Goal: Information Seeking & Learning: Check status

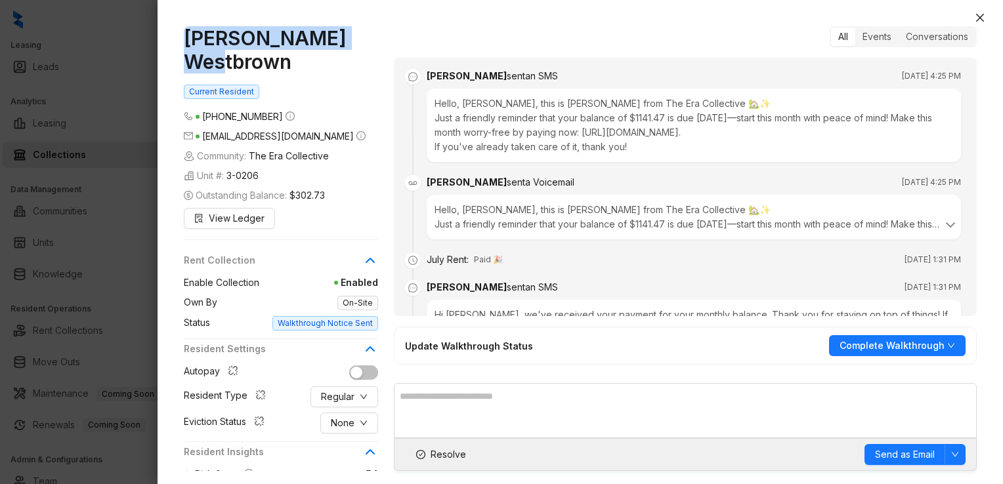
scroll to position [2375, 0]
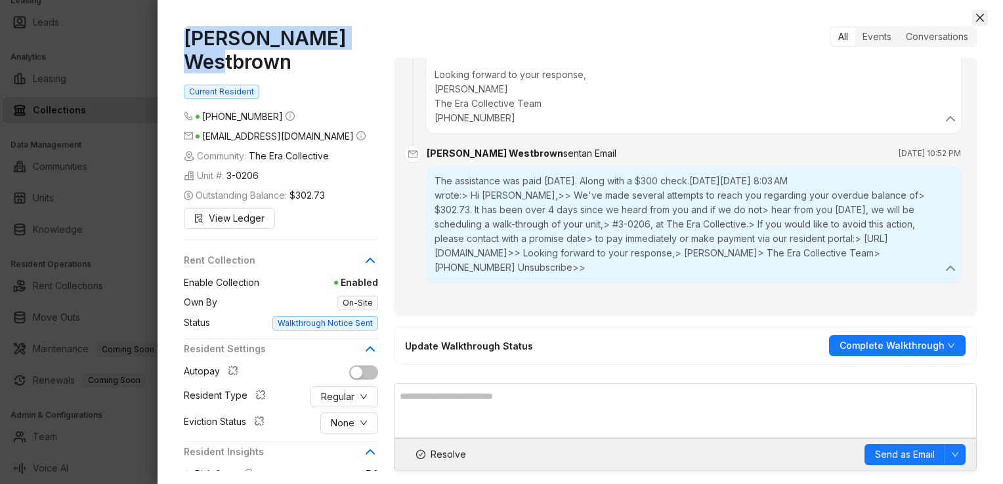
click at [979, 20] on icon "close" at bounding box center [979, 17] width 10 height 10
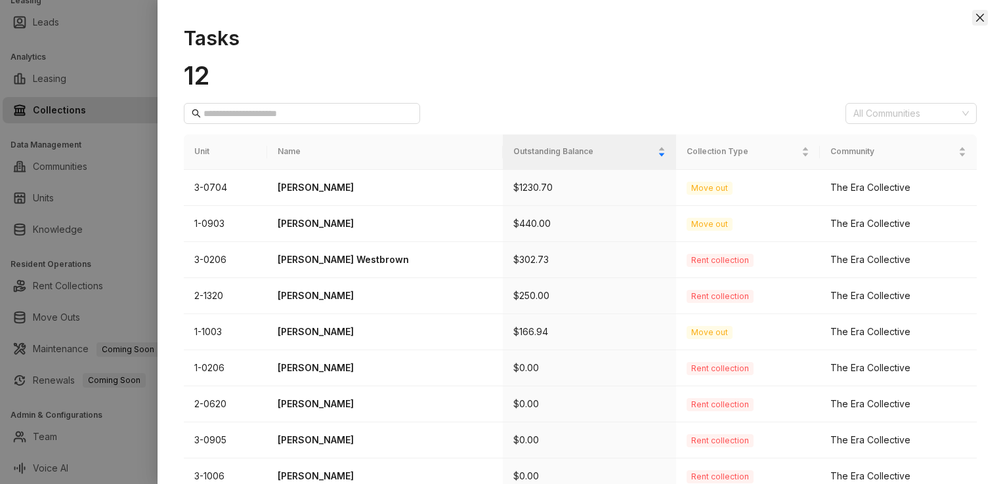
click at [974, 16] on button "Close" at bounding box center [980, 18] width 16 height 16
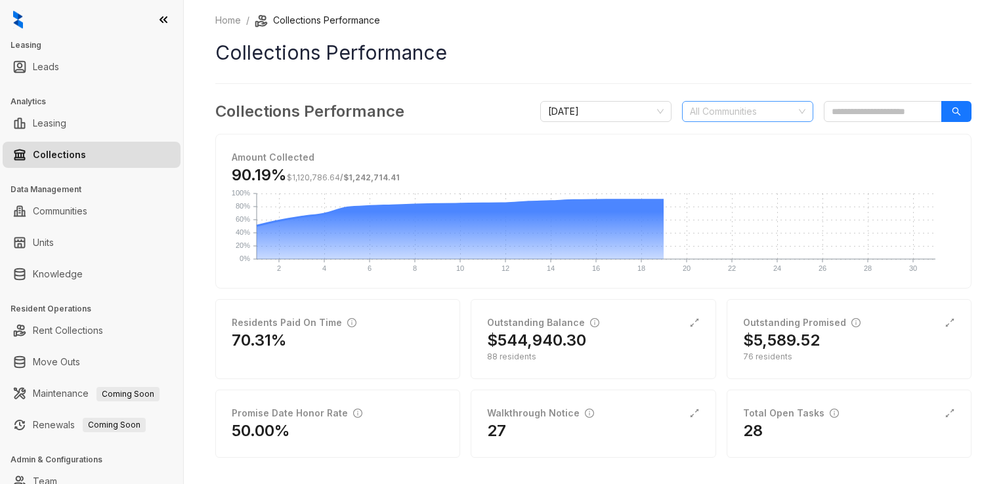
click at [782, 110] on div "All Communities" at bounding box center [747, 111] width 131 height 21
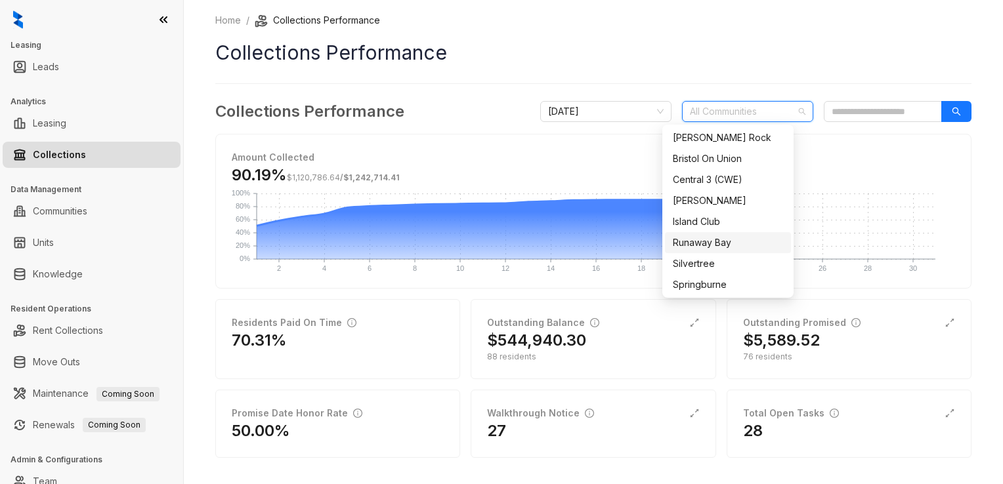
click at [690, 244] on div "Runaway Bay" at bounding box center [728, 243] width 110 height 14
click at [698, 181] on div "Central 3 (CWE)" at bounding box center [728, 180] width 110 height 14
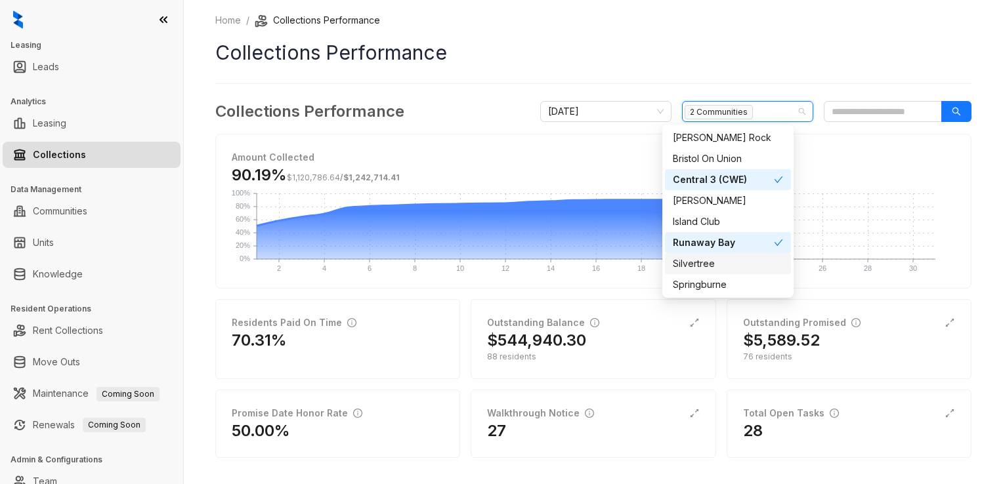
click at [700, 264] on div "Silvertree" at bounding box center [728, 264] width 110 height 14
click at [693, 287] on div "Springburne" at bounding box center [728, 285] width 110 height 14
click at [688, 219] on div "Island Club" at bounding box center [728, 222] width 110 height 14
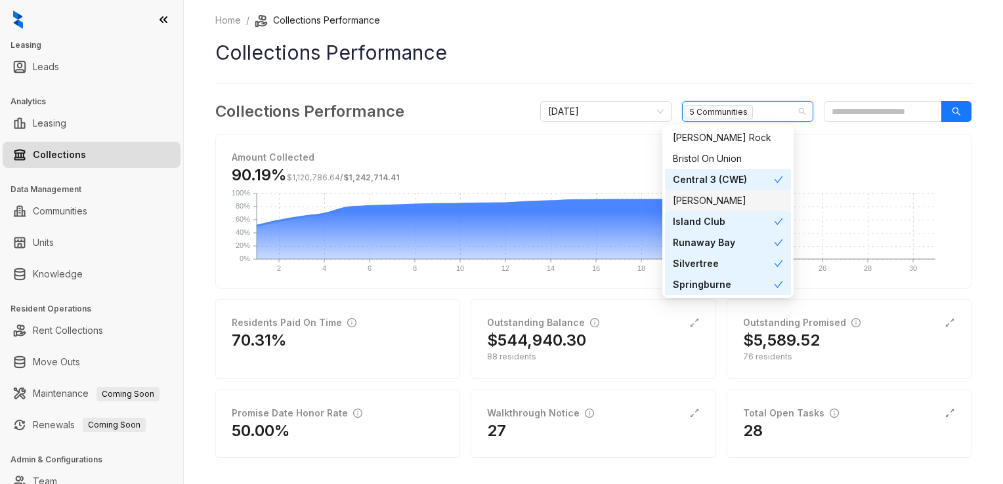
click at [689, 201] on div "[PERSON_NAME]" at bounding box center [728, 201] width 110 height 14
click at [699, 135] on div "[PERSON_NAME] Rock" at bounding box center [728, 138] width 110 height 14
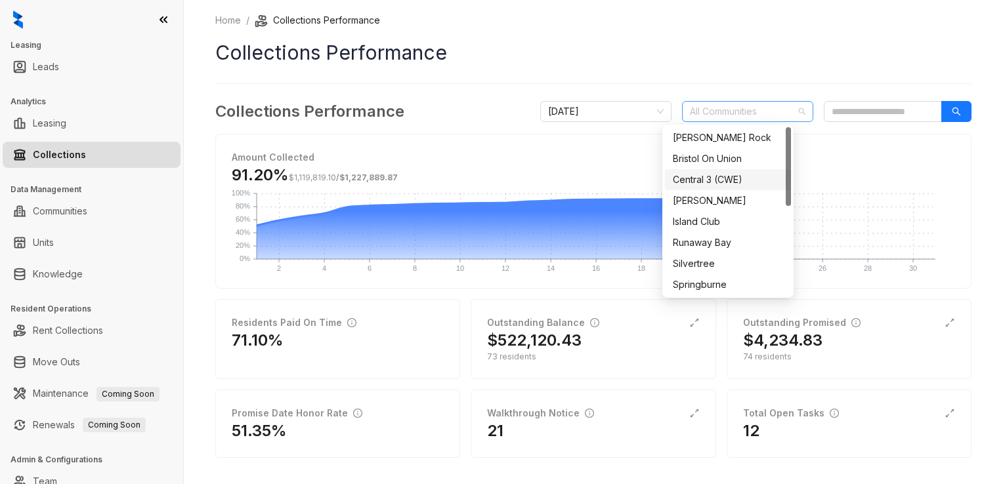
click at [583, 157] on span "Amount Collected" at bounding box center [593, 157] width 723 height 14
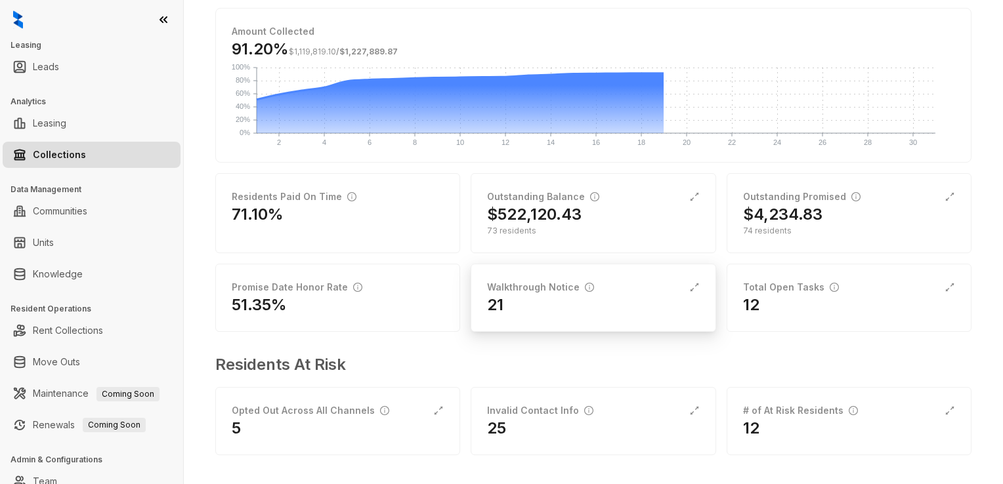
scroll to position [127, 0]
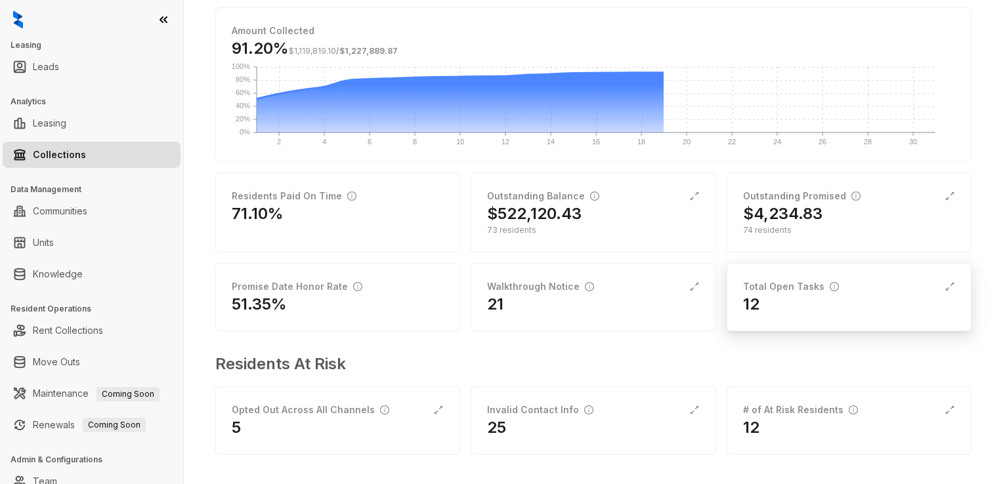
click at [767, 292] on div "Total Open Tasks" at bounding box center [791, 287] width 96 height 14
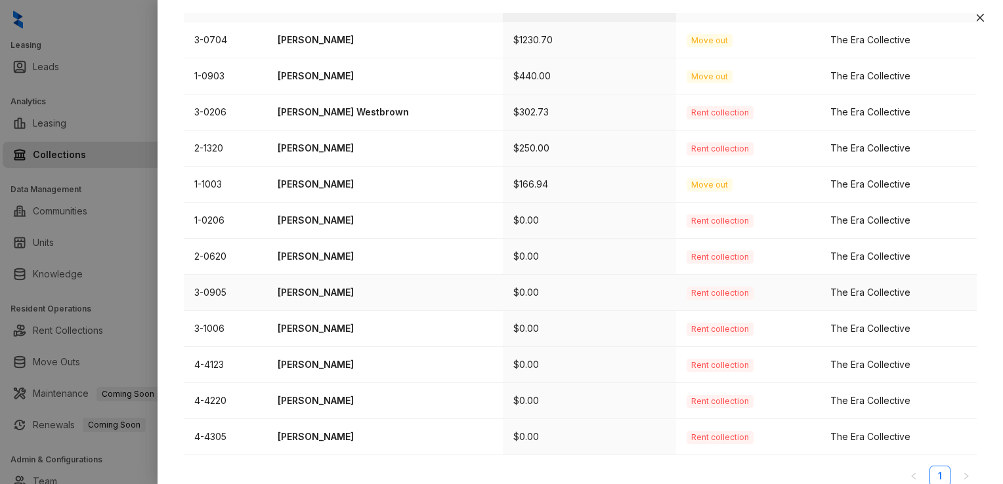
scroll to position [161, 0]
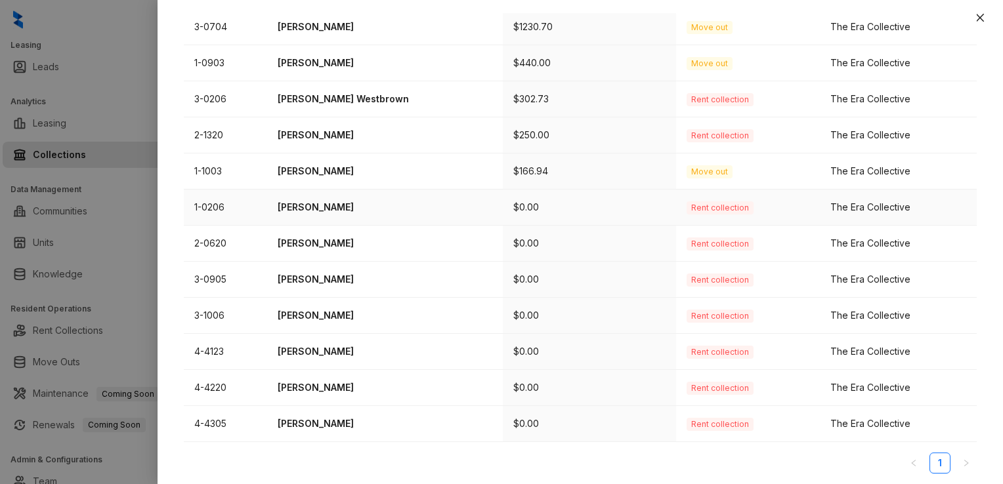
click at [302, 206] on p "[PERSON_NAME]" at bounding box center [385, 207] width 215 height 14
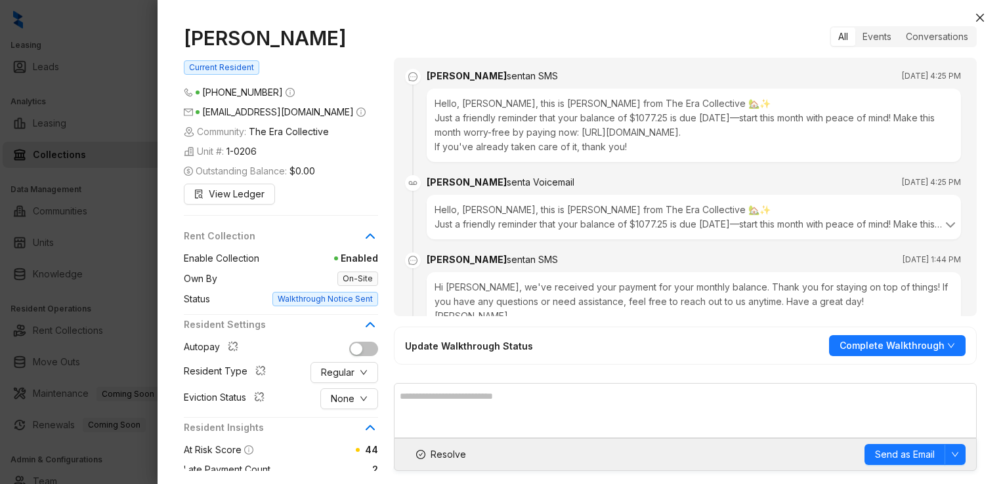
scroll to position [2227, 0]
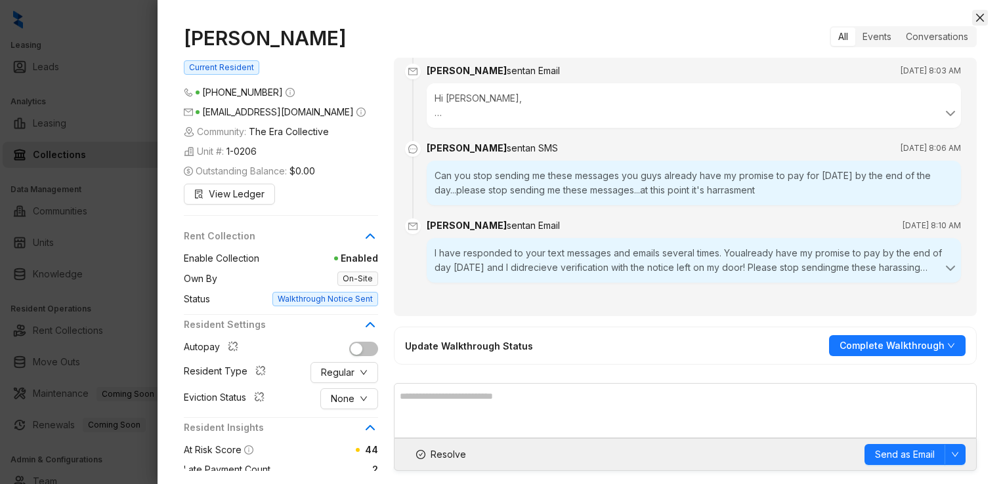
click at [978, 14] on icon "close" at bounding box center [979, 17] width 10 height 10
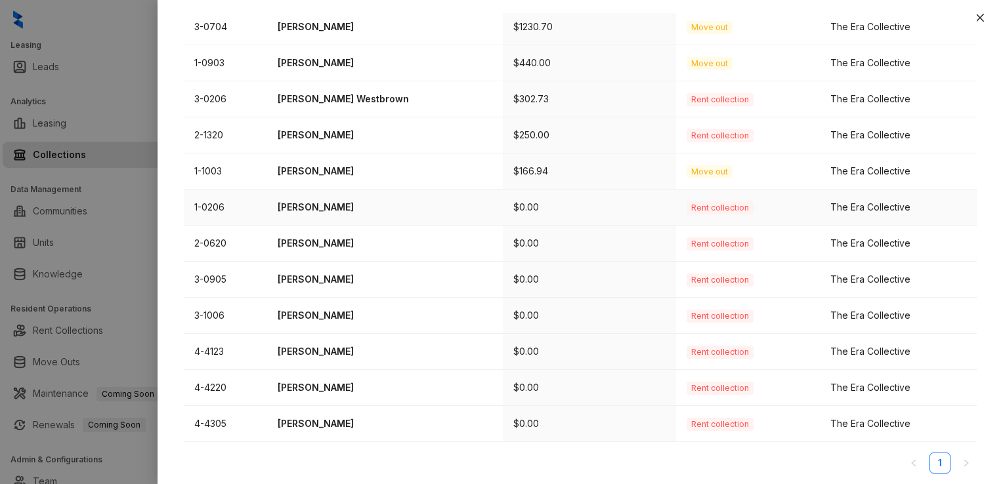
click at [313, 205] on p "[PERSON_NAME]" at bounding box center [385, 207] width 215 height 14
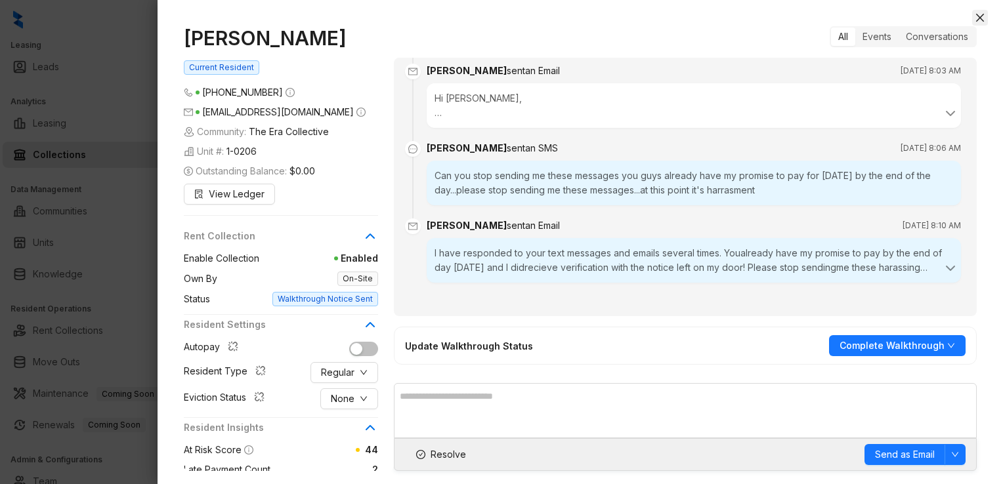
click at [980, 18] on icon "close" at bounding box center [980, 18] width 8 height 8
